Goal: Information Seeking & Learning: Learn about a topic

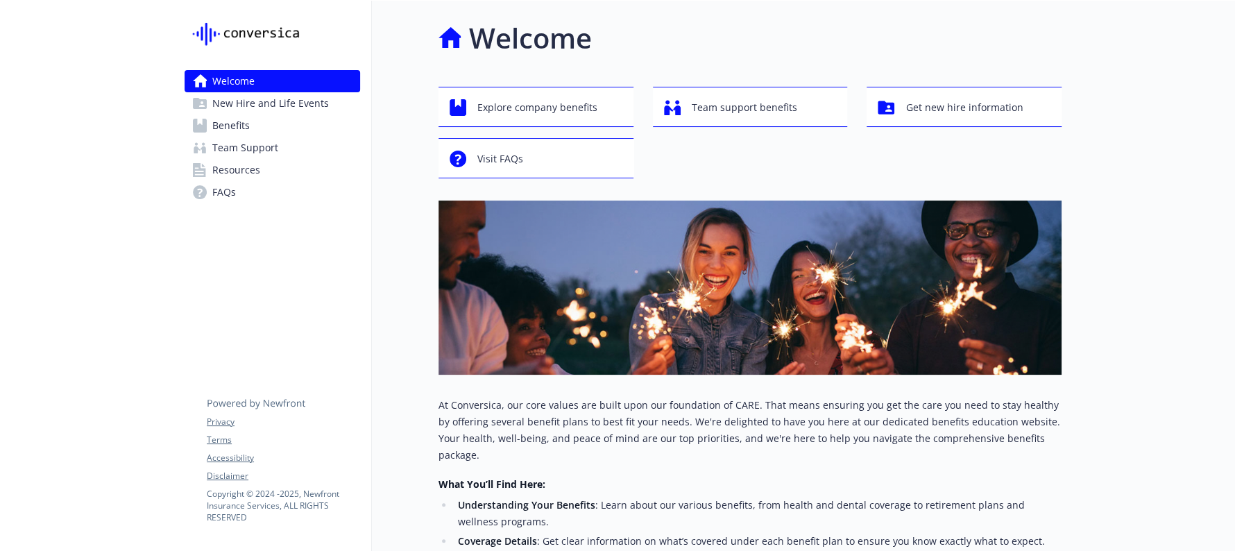
scroll to position [355, 0]
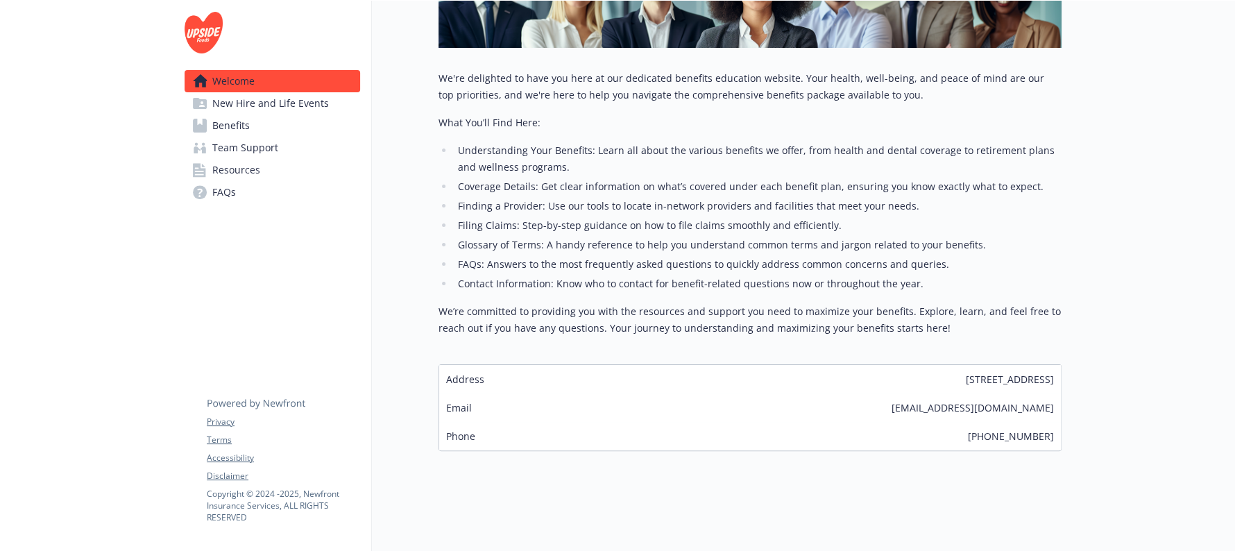
scroll to position [121, 0]
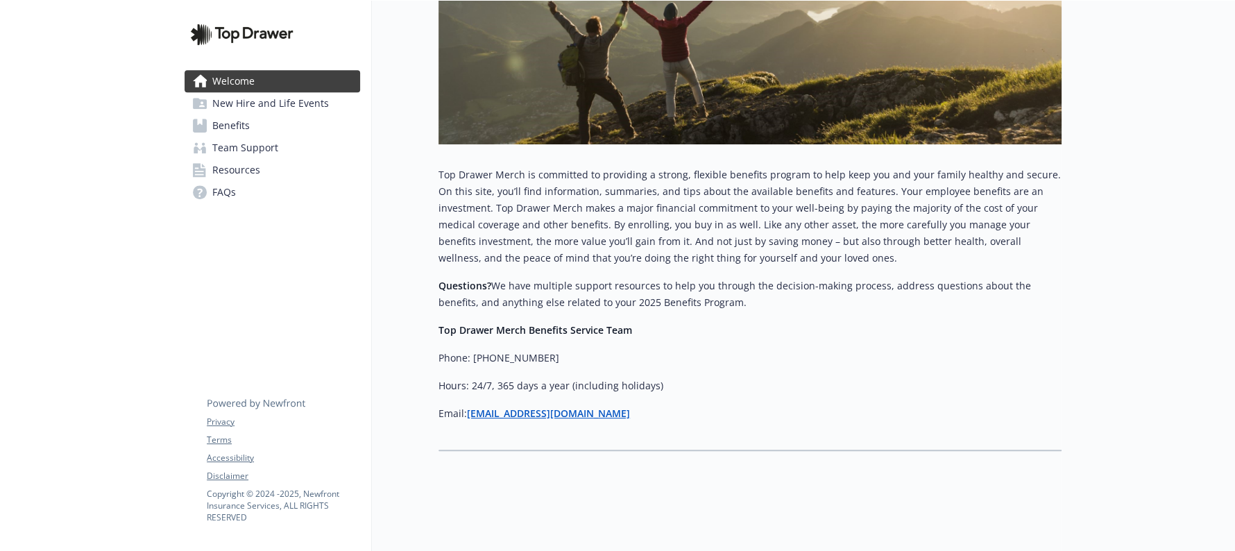
scroll to position [418, 0]
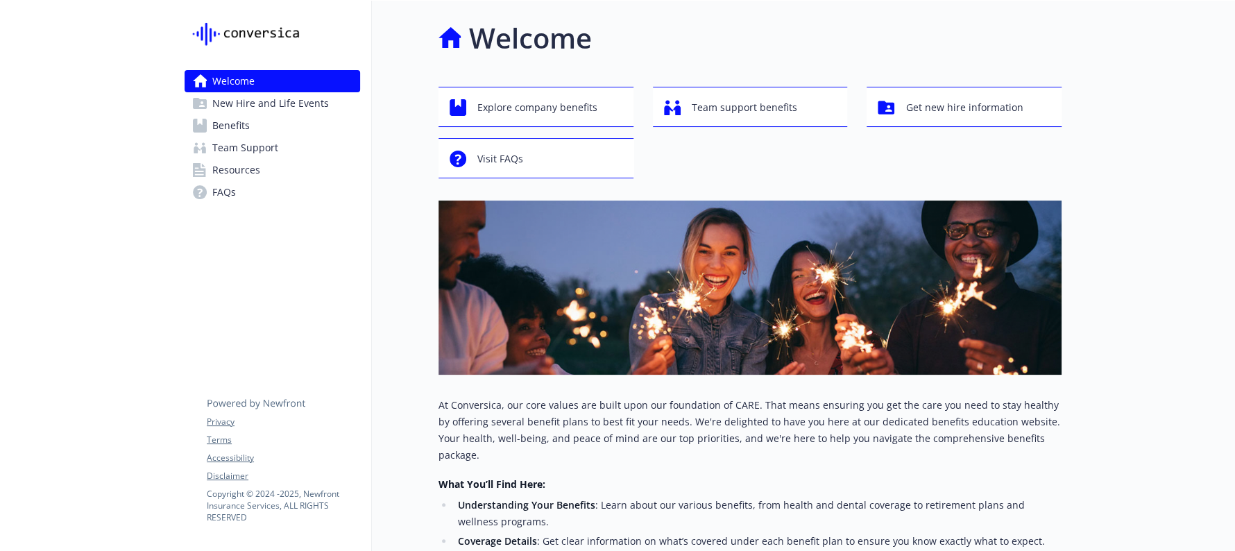
click at [254, 127] on link "Benefits" at bounding box center [273, 126] width 176 height 22
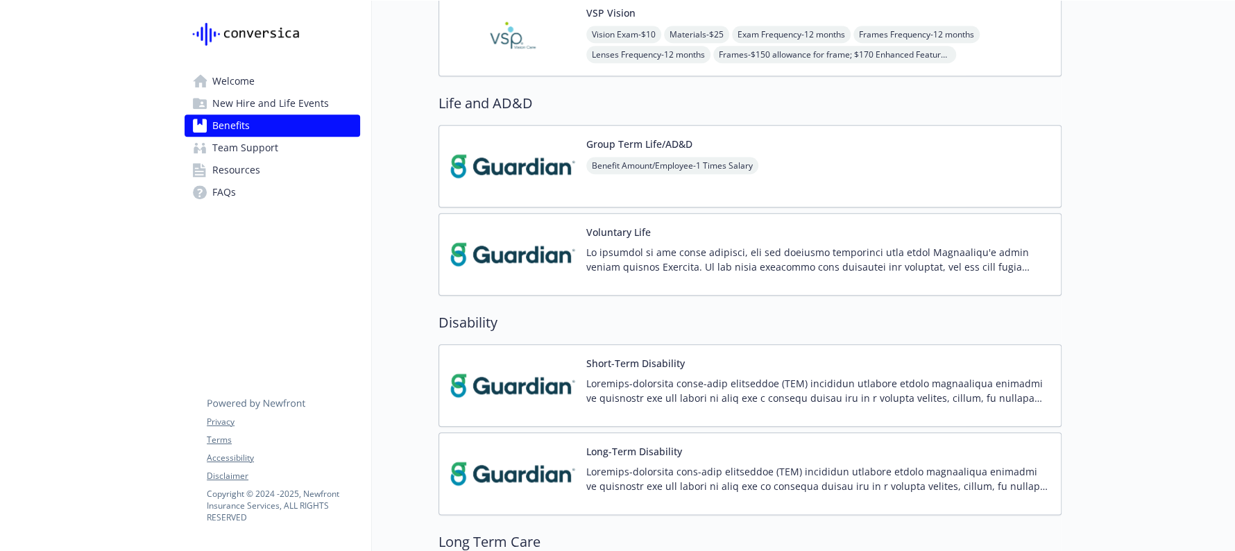
scroll to position [781, 0]
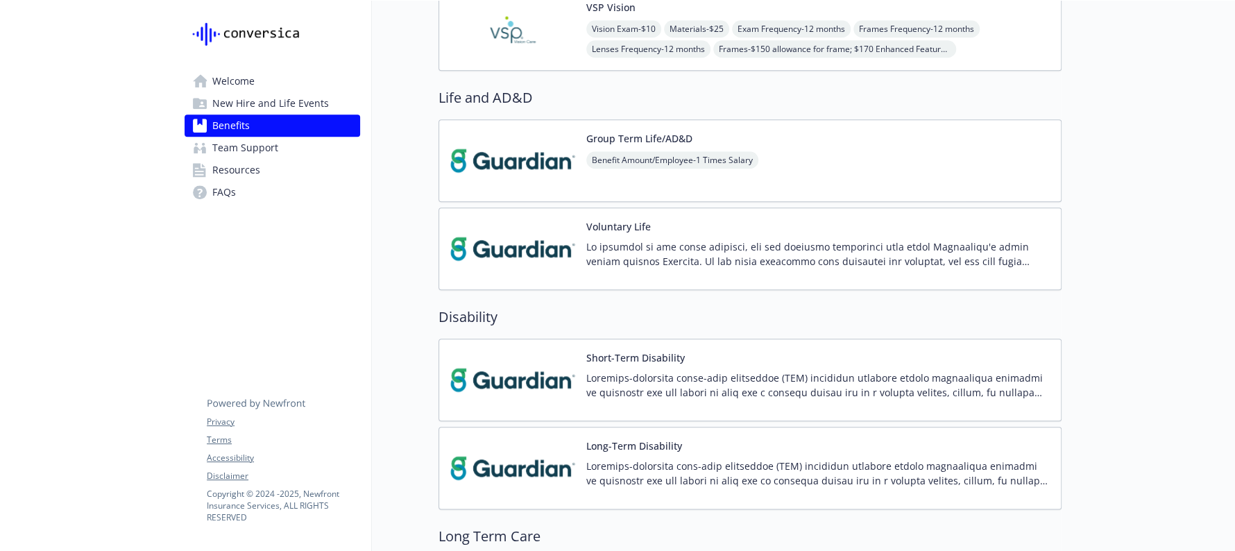
click at [754, 267] on div at bounding box center [818, 258] width 464 height 39
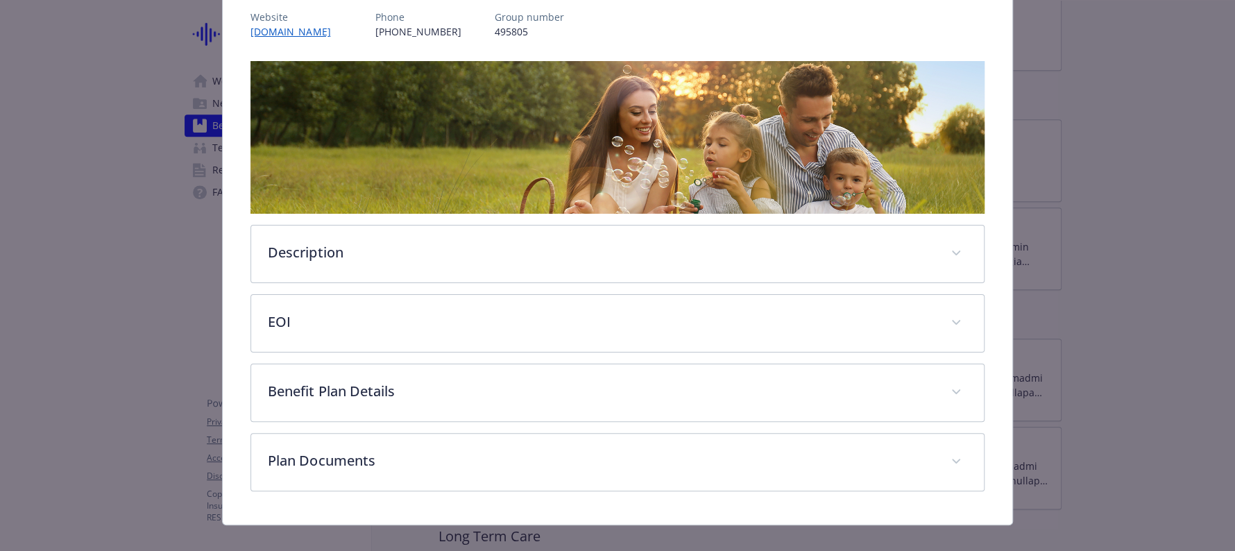
scroll to position [189, 0]
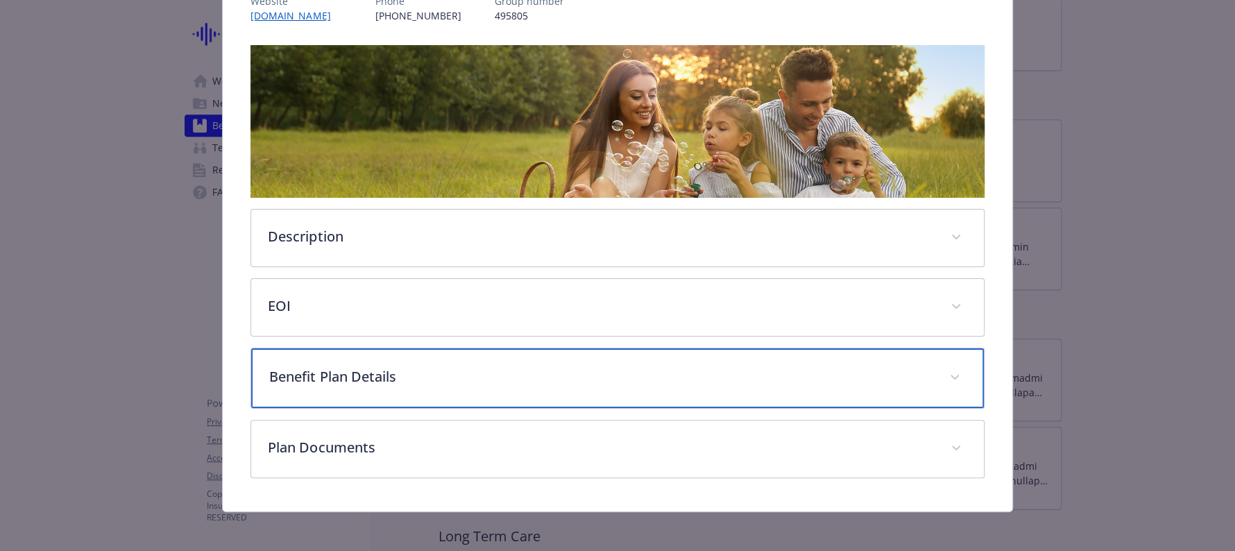
click at [649, 370] on p "Benefit Plan Details" at bounding box center [600, 376] width 663 height 21
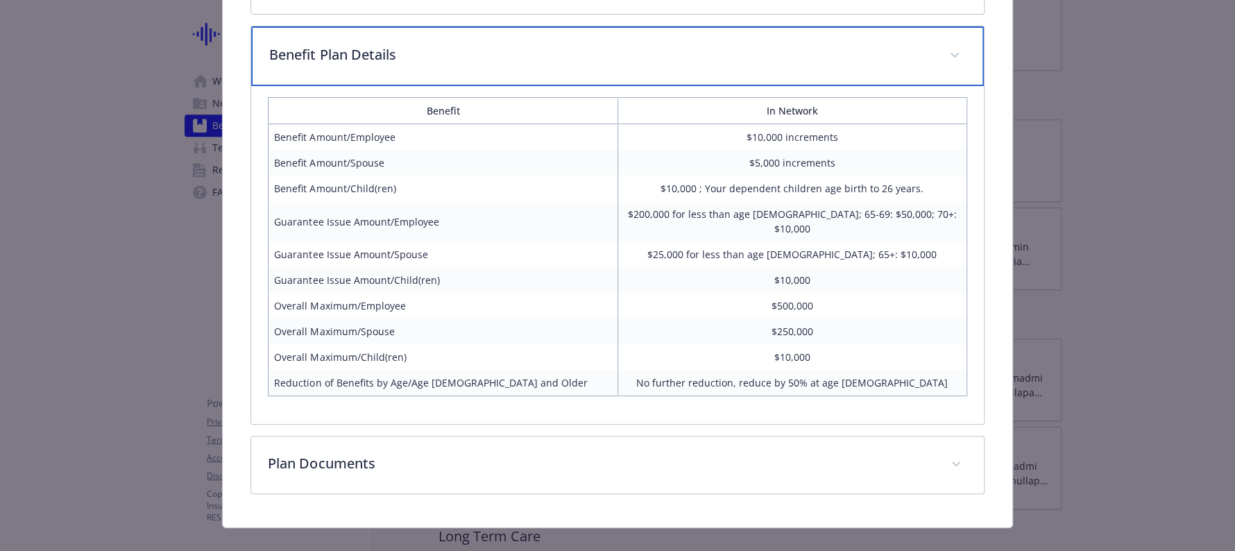
scroll to position [514, 0]
